Goal: Check status: Check status

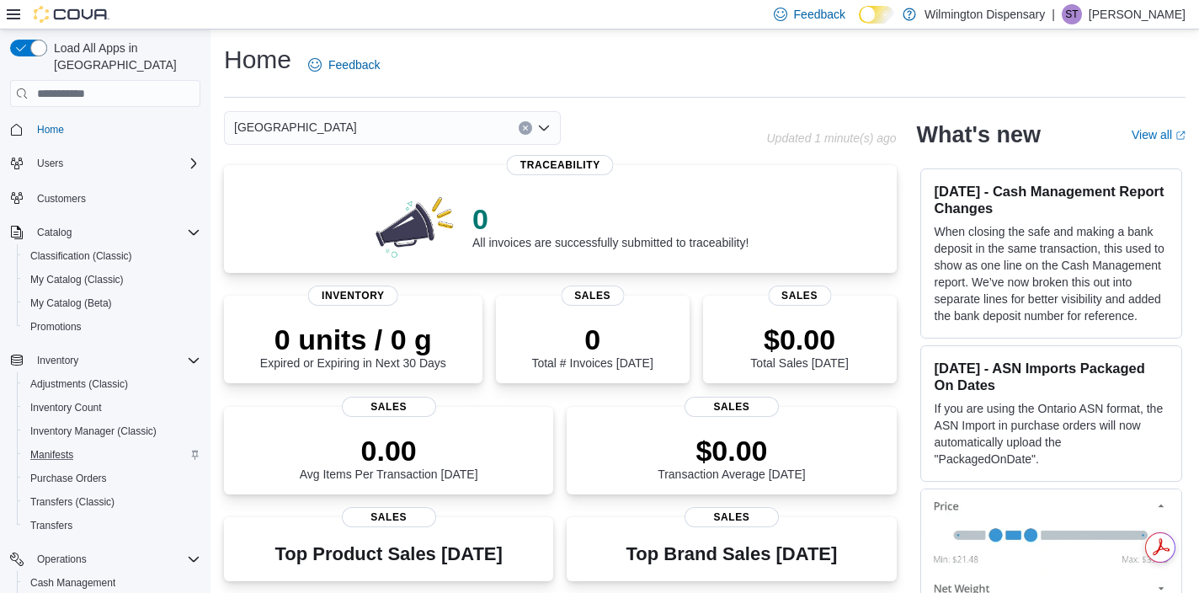
scroll to position [233, 0]
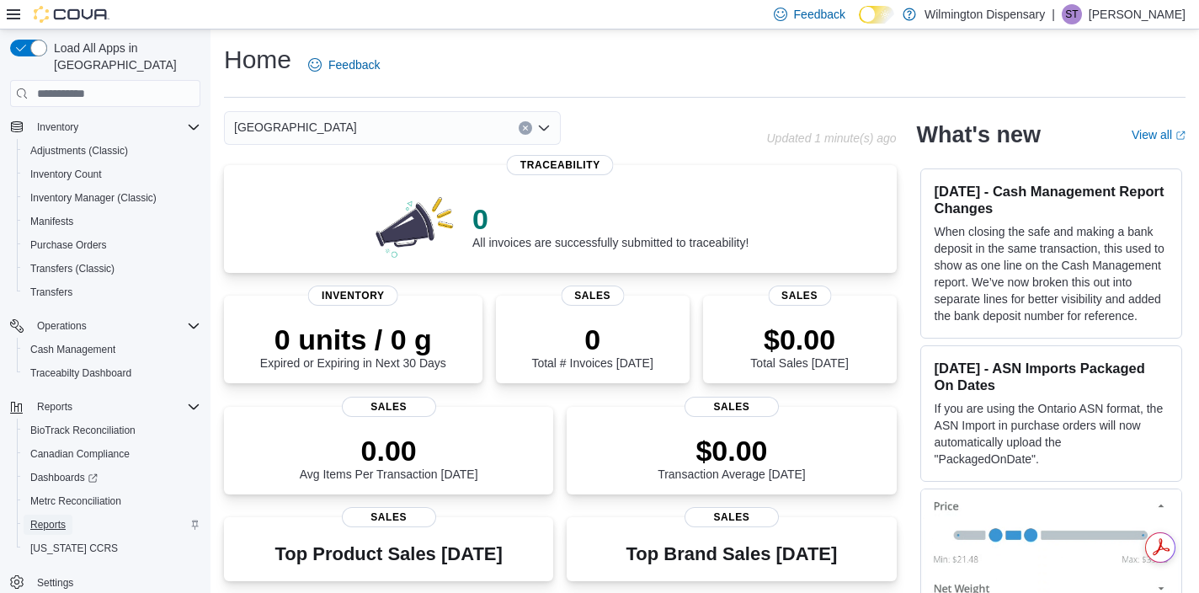
click at [59, 518] on span "Reports" at bounding box center [47, 524] width 35 height 13
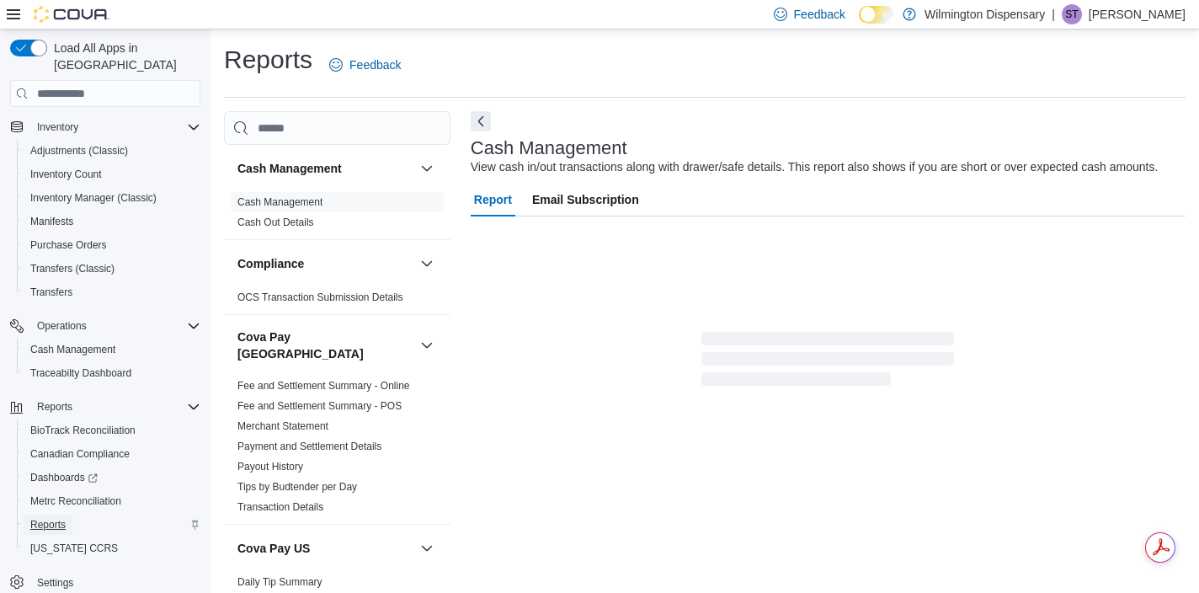
scroll to position [10, 0]
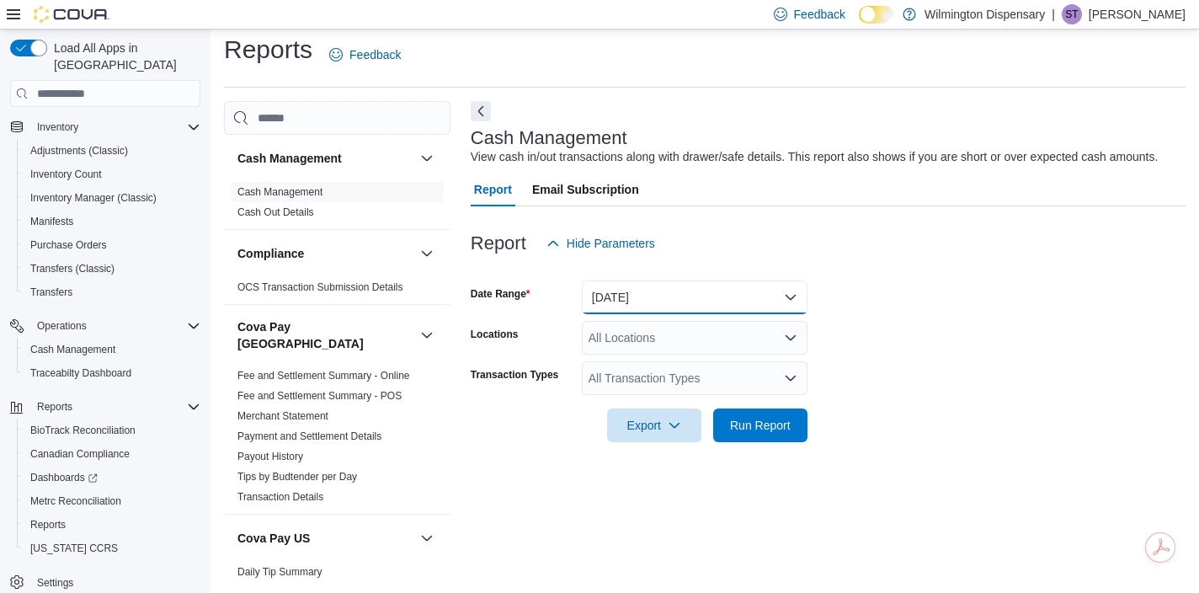
click at [669, 314] on button "[DATE]" at bounding box center [695, 297] width 226 height 34
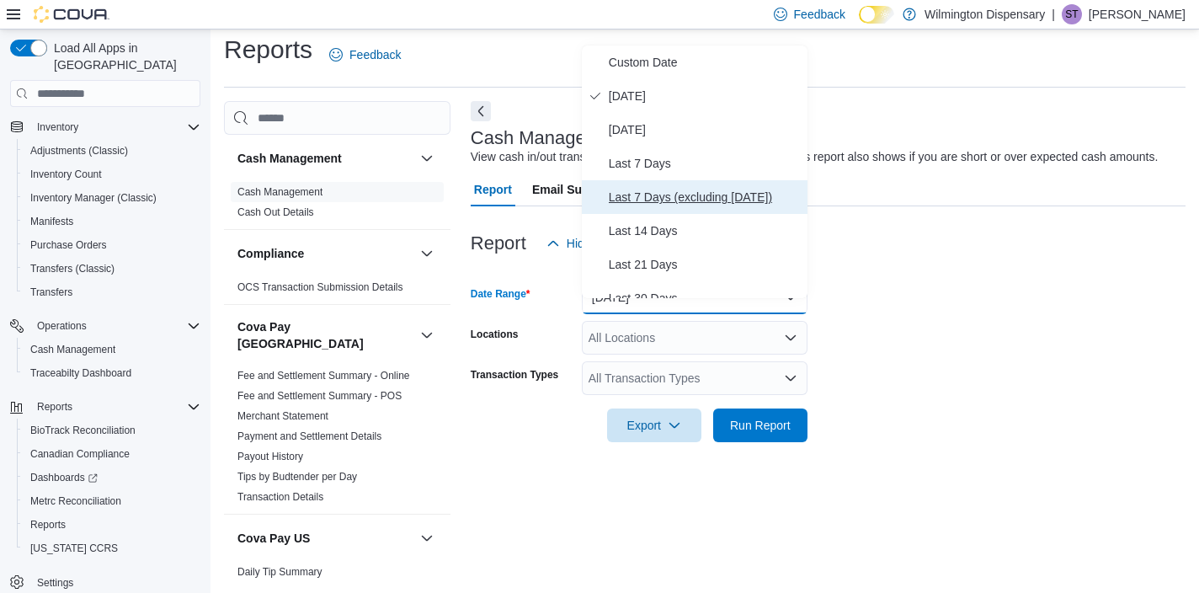
click at [679, 202] on span "Last 7 Days (excluding [DATE])" at bounding box center [705, 197] width 192 height 20
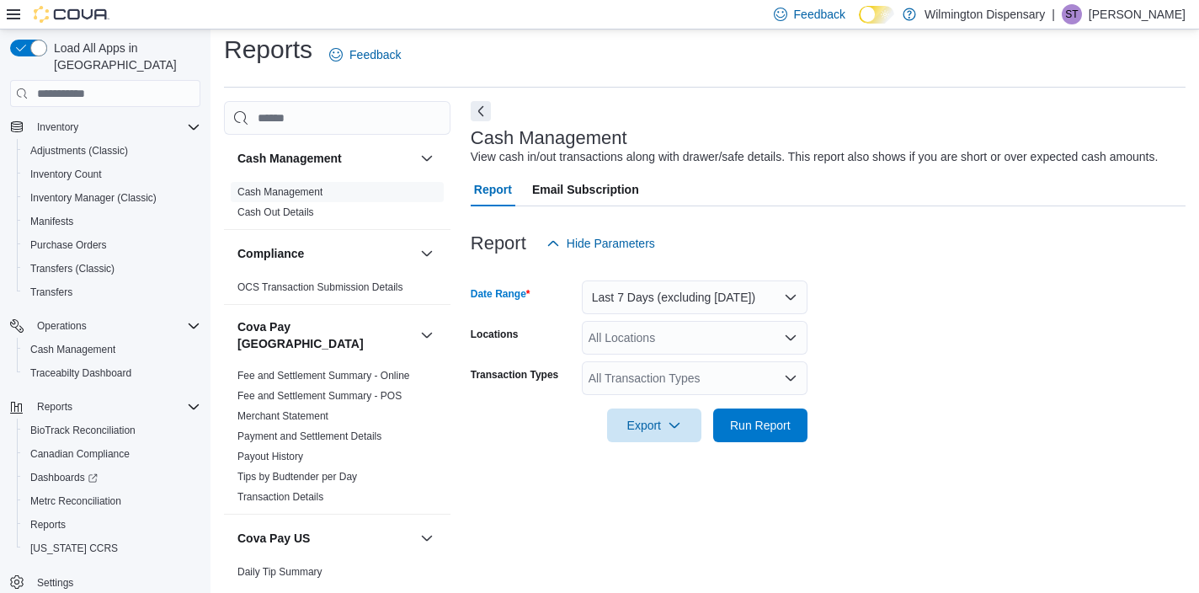
click at [675, 344] on div "All Locations" at bounding box center [695, 338] width 226 height 34
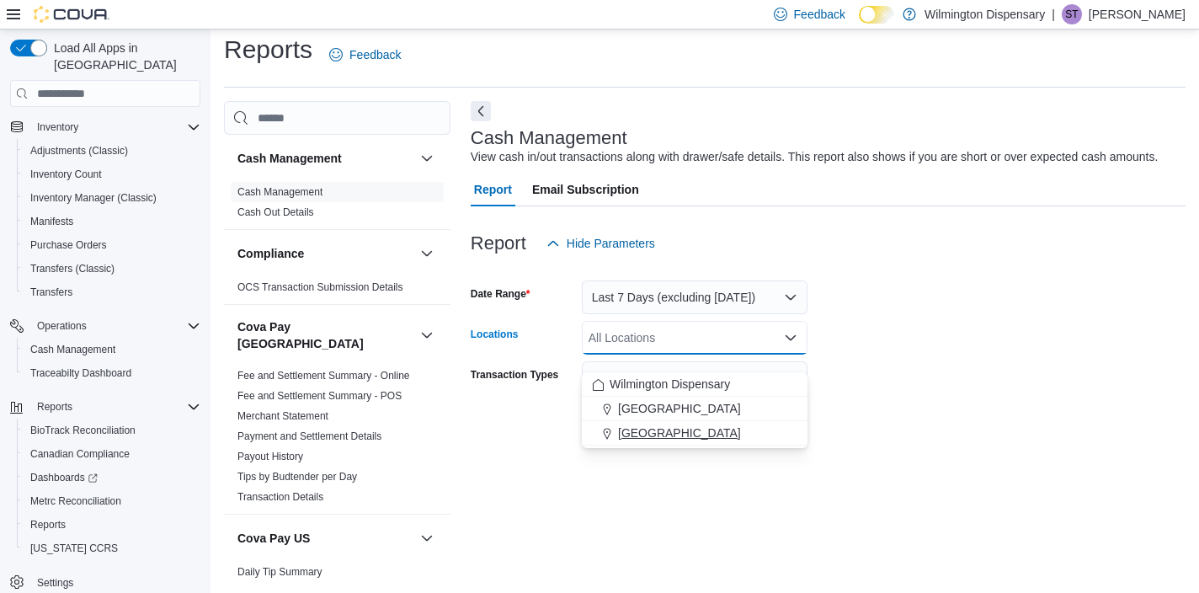
click at [676, 425] on span "[GEOGRAPHIC_DATA]" at bounding box center [679, 433] width 123 height 17
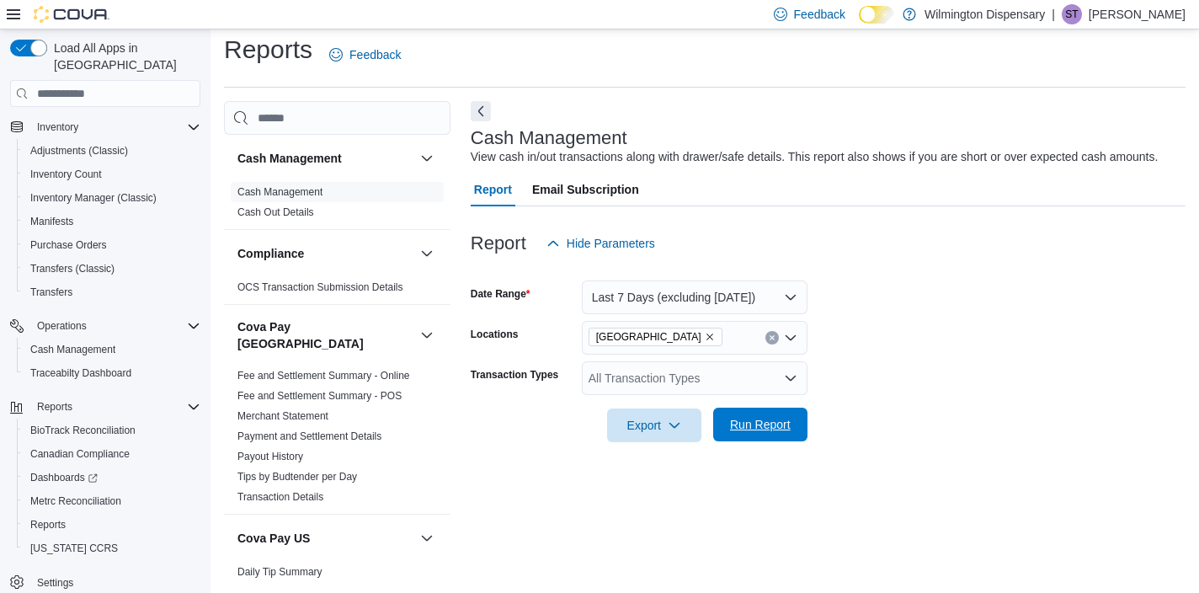
click at [755, 433] on span "Run Report" at bounding box center [760, 424] width 61 height 17
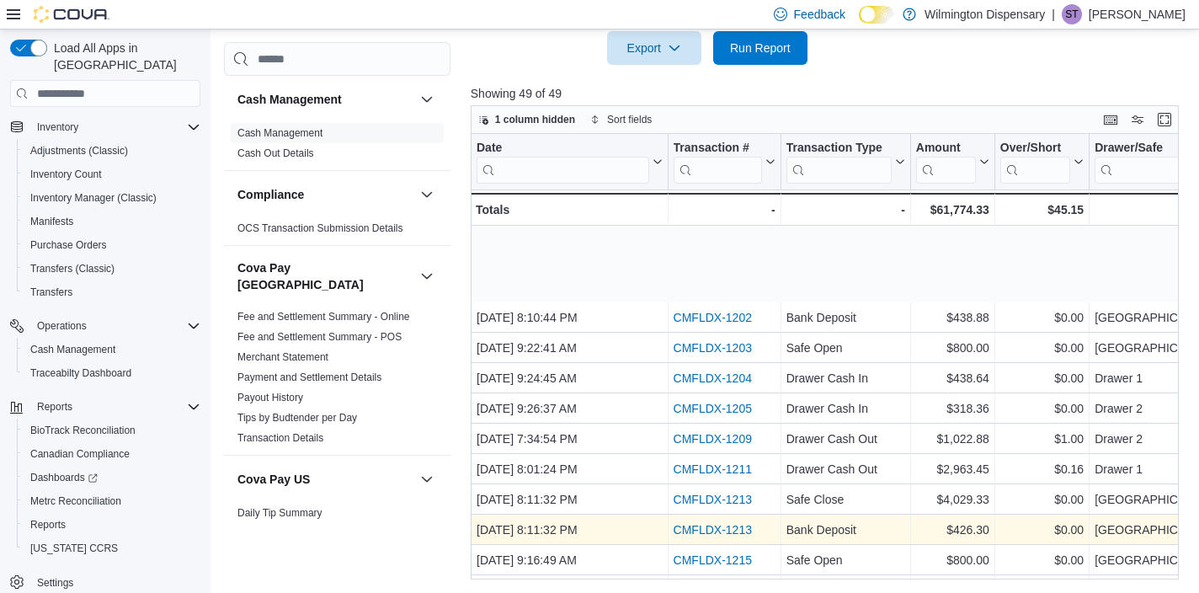
scroll to position [1132, 0]
